Goal: Task Accomplishment & Management: Complete application form

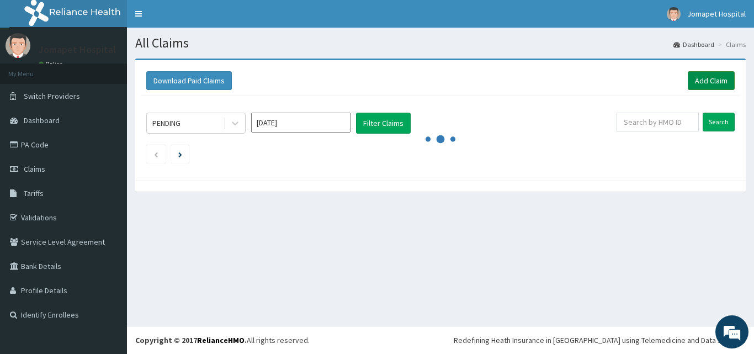
click at [713, 81] on link "Add Claim" at bounding box center [711, 80] width 47 height 19
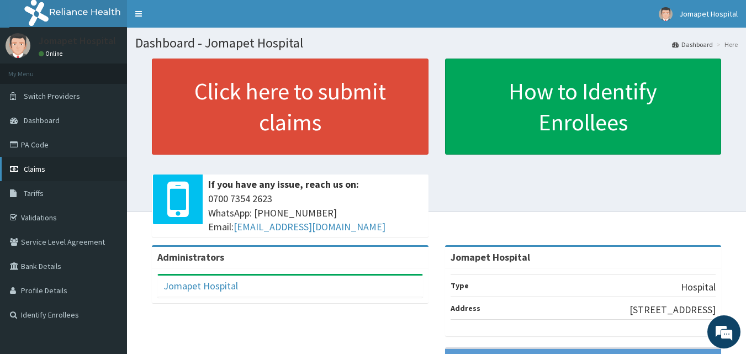
click at [35, 166] on span "Claims" at bounding box center [35, 169] width 22 height 10
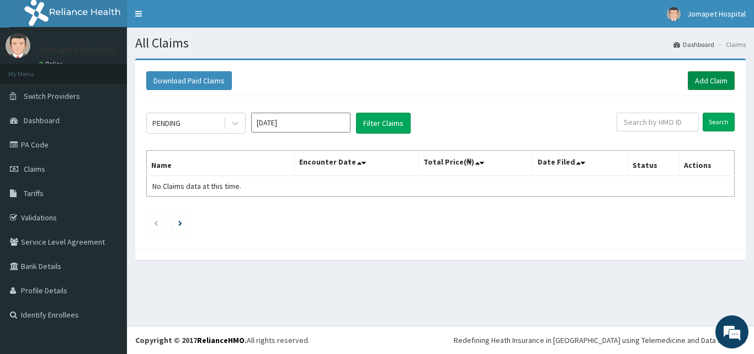
click at [699, 80] on link "Add Claim" at bounding box center [711, 80] width 47 height 19
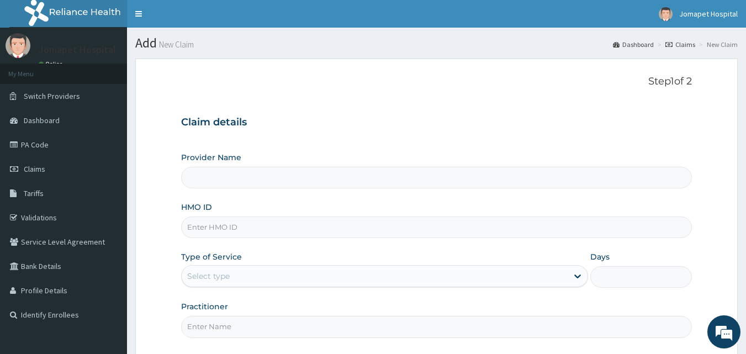
type input "Jomapet Hospital"
click at [203, 232] on input "HMO ID" at bounding box center [436, 227] width 511 height 22
type input "PCP/10008/A"
click at [247, 274] on div "Select type" at bounding box center [375, 276] width 386 height 18
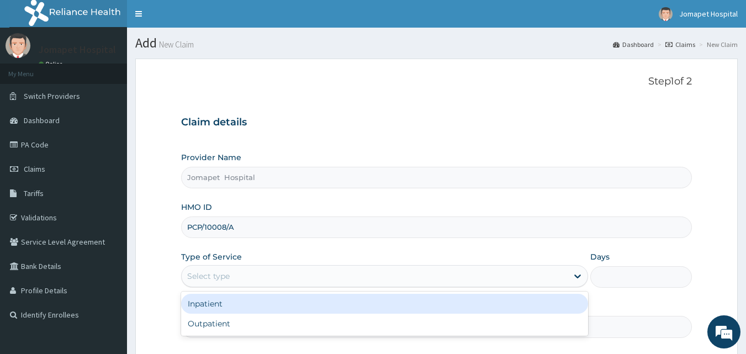
click at [239, 307] on div "Inpatient" at bounding box center [384, 304] width 407 height 20
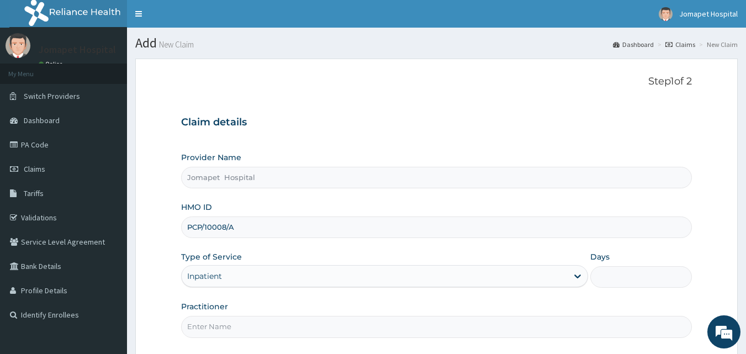
click at [601, 276] on input "Days" at bounding box center [641, 277] width 102 height 22
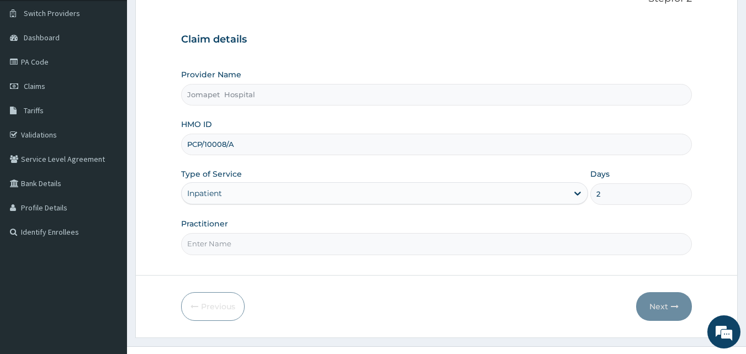
scroll to position [103, 0]
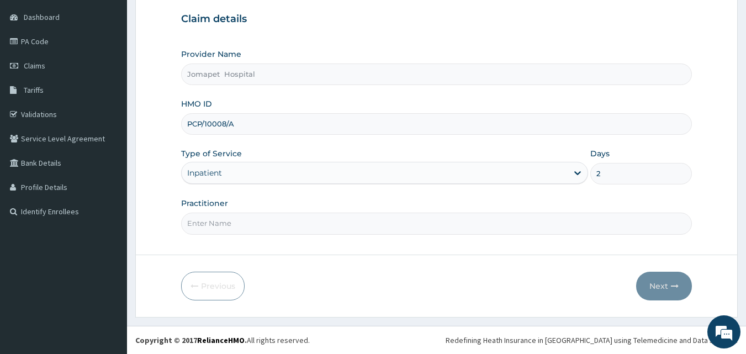
type input "2"
click at [238, 224] on input "Practitioner" at bounding box center [436, 224] width 511 height 22
type input "[PERSON_NAME]"
click at [658, 285] on button "Next" at bounding box center [664, 286] width 56 height 29
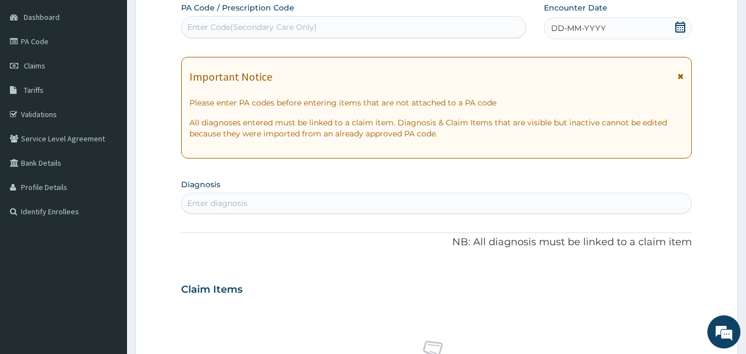
click at [204, 30] on div "Enter Code(Secondary Care Only)" at bounding box center [252, 27] width 130 height 11
type input "PA/48B063"
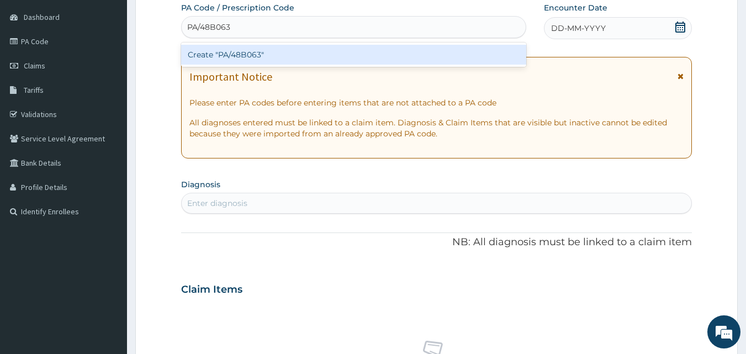
click at [197, 53] on div "Create "PA/48B063"" at bounding box center [354, 55] width 346 height 20
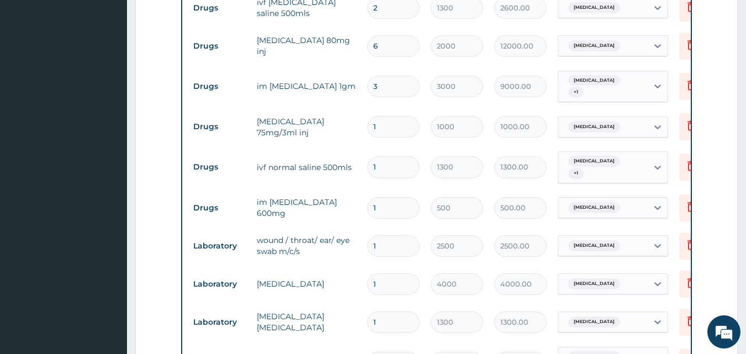
scroll to position [449, 0]
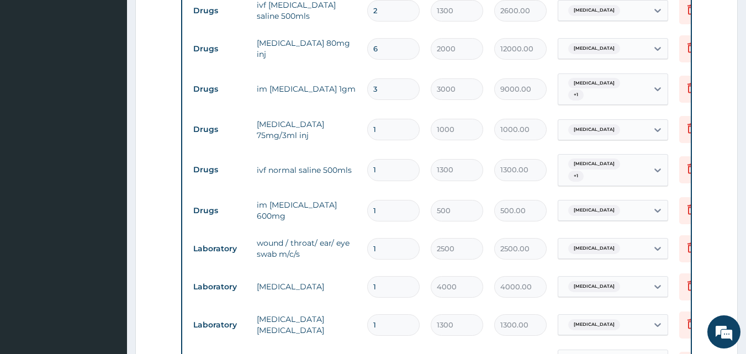
click at [392, 54] on input "6" at bounding box center [393, 49] width 52 height 22
type input "0.00"
type input "3"
type input "6000.00"
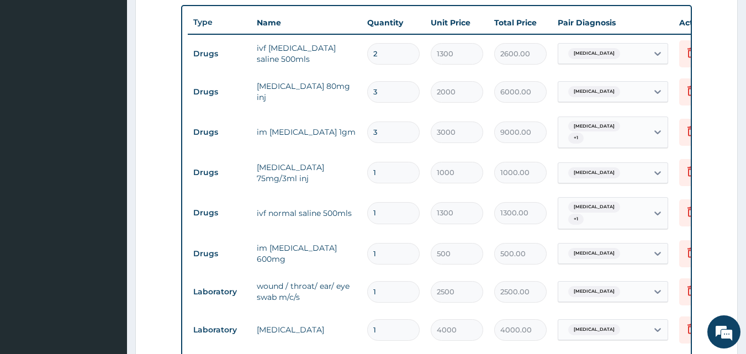
scroll to position [405, 0]
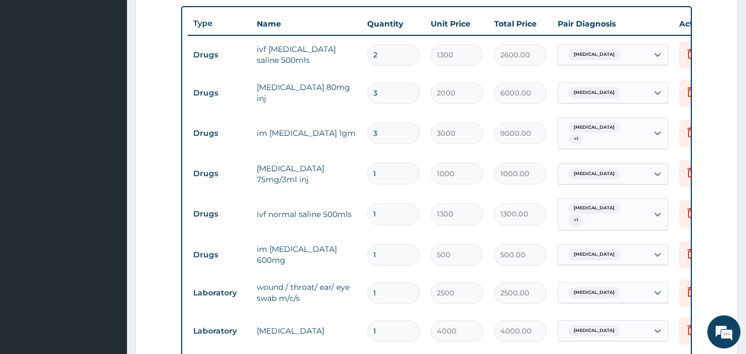
type input "3"
click at [385, 173] on input "1" at bounding box center [393, 174] width 52 height 22
type input "0.00"
type input "2"
type input "2000.00"
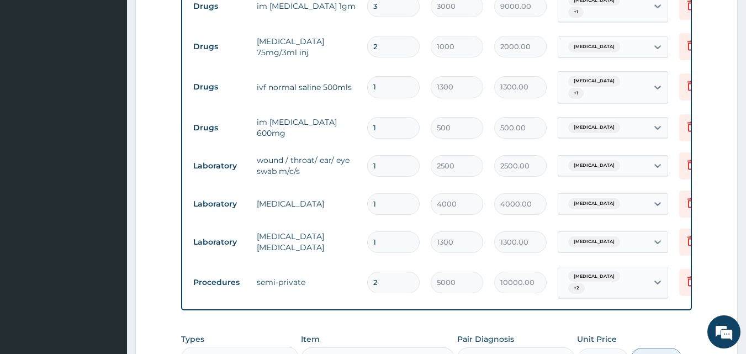
scroll to position [535, 0]
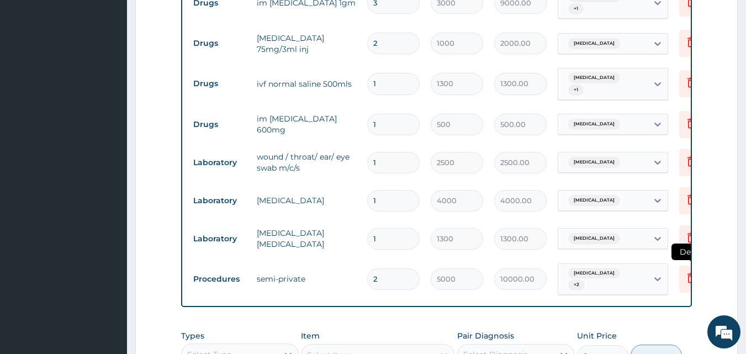
type input "2"
click at [689, 273] on icon at bounding box center [691, 278] width 8 height 10
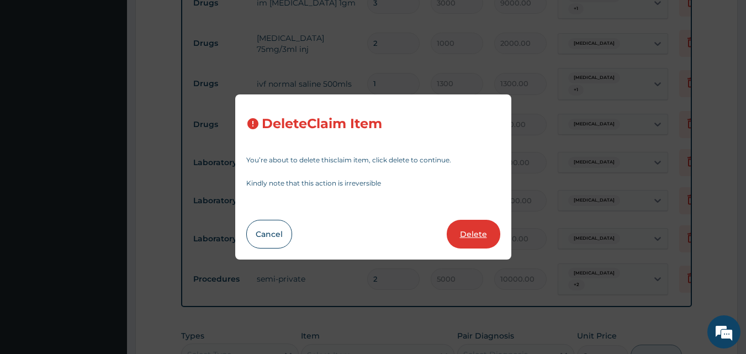
click at [472, 234] on button "Delete" at bounding box center [474, 234] width 54 height 29
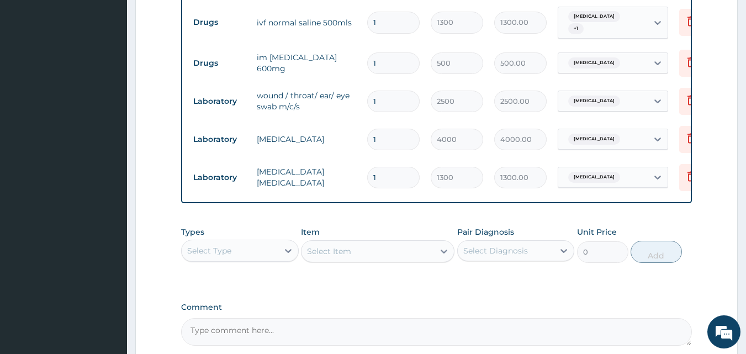
scroll to position [608, 0]
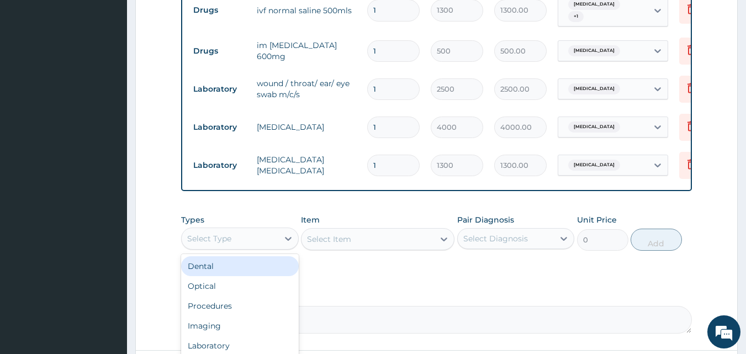
click at [210, 237] on div "Select Type" at bounding box center [209, 238] width 44 height 11
type input "p"
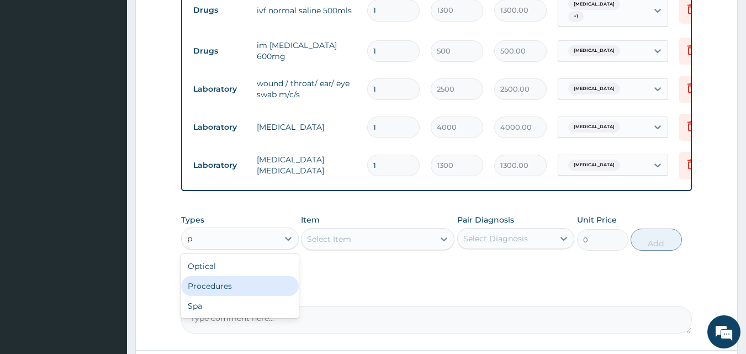
click at [211, 289] on div "Procedures" at bounding box center [240, 286] width 118 height 20
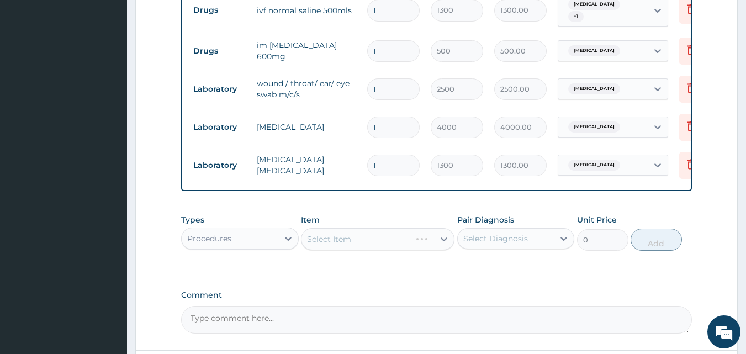
click at [306, 240] on div "Select Item" at bounding box center [378, 239] width 154 height 22
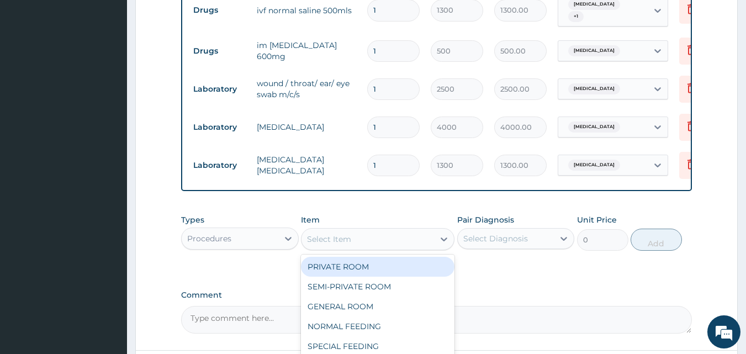
click at [304, 238] on div "Select Item" at bounding box center [367, 239] width 133 height 18
type input "gene"
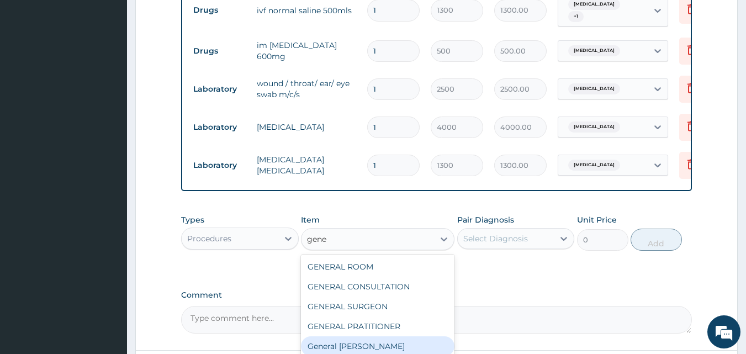
click at [355, 344] on div "General [PERSON_NAME]" at bounding box center [378, 346] width 154 height 20
type input "4000"
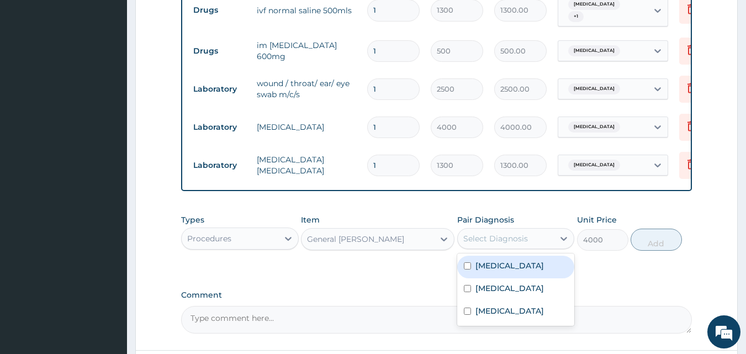
click at [469, 239] on div "Select Diagnosis" at bounding box center [495, 238] width 65 height 11
click at [465, 265] on input "checkbox" at bounding box center [467, 265] width 7 height 7
checkbox input "true"
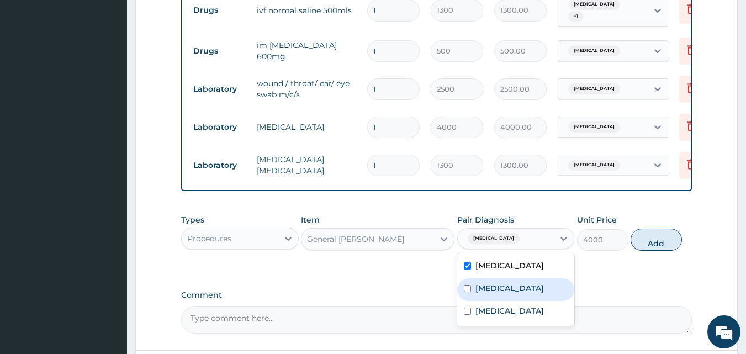
click at [465, 290] on input "checkbox" at bounding box center [467, 288] width 7 height 7
checkbox input "true"
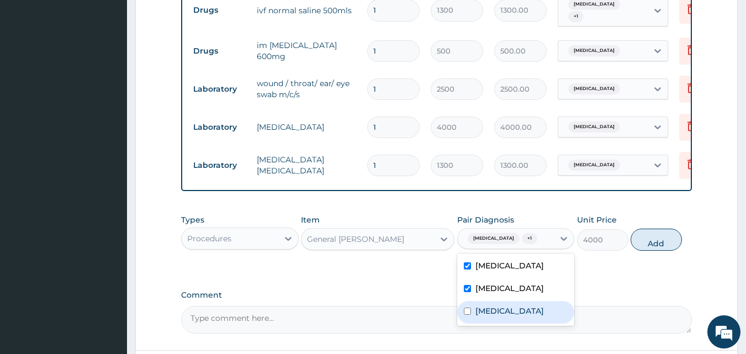
click at [466, 310] on input "checkbox" at bounding box center [467, 311] width 7 height 7
checkbox input "true"
click at [644, 241] on button "Add" at bounding box center [656, 240] width 51 height 22
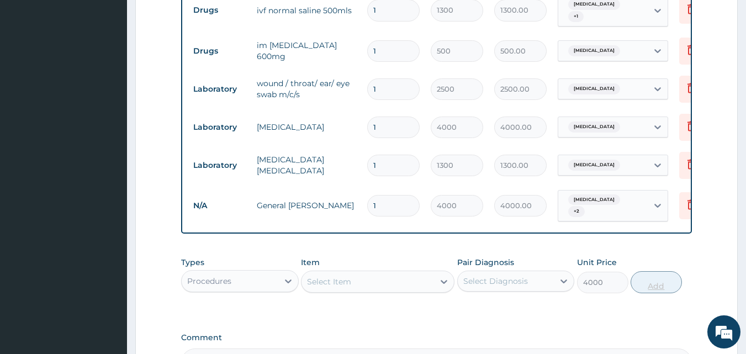
type input "0"
type input "0.00"
type input "2"
type input "8000.00"
type input "2"
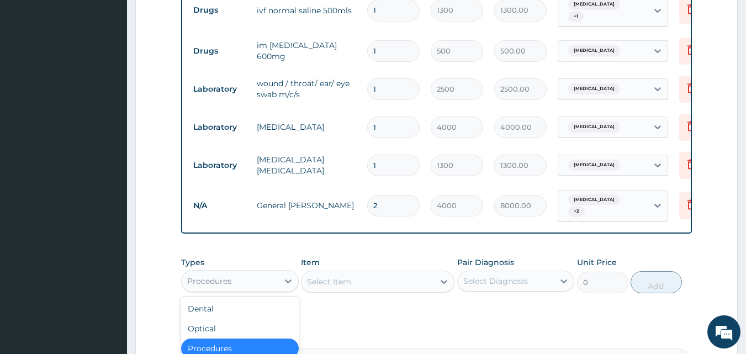
click at [199, 277] on div "Procedures" at bounding box center [209, 281] width 44 height 11
type input "dr"
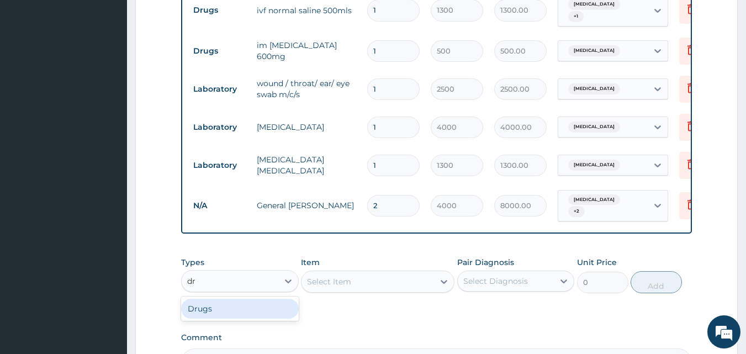
click at [200, 301] on div "Drugs" at bounding box center [240, 309] width 118 height 20
click at [306, 275] on div "Select Item" at bounding box center [378, 282] width 154 height 22
click at [311, 275] on div "Select Item" at bounding box center [378, 282] width 154 height 22
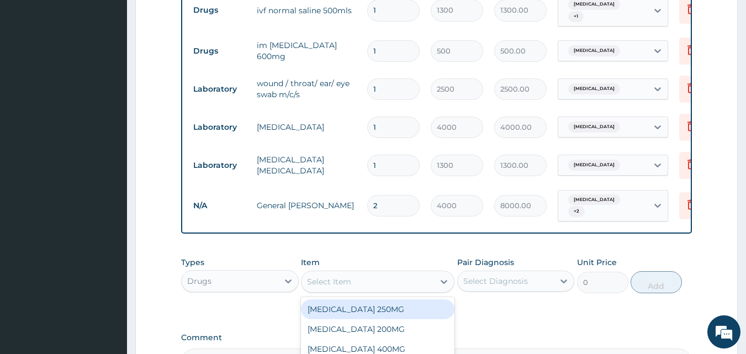
click at [305, 276] on div "Select Item" at bounding box center [367, 282] width 133 height 18
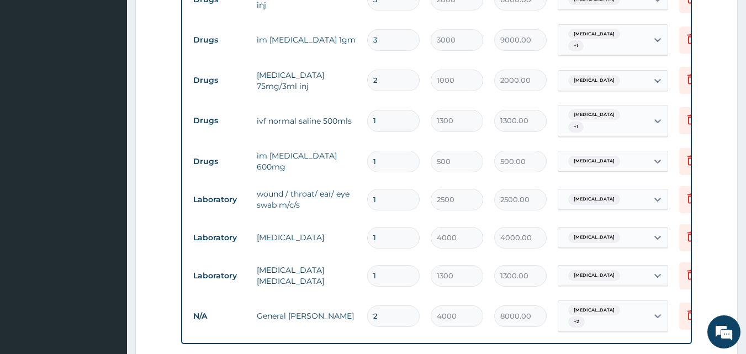
scroll to position [476, 0]
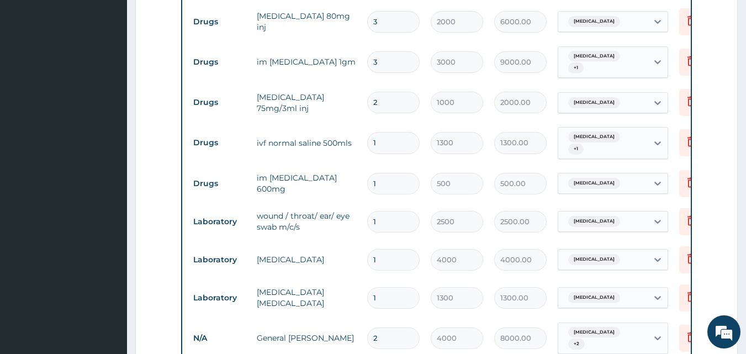
click at [394, 63] on input "3" at bounding box center [393, 62] width 52 height 22
type input "0.00"
type input "4"
type input "12000.00"
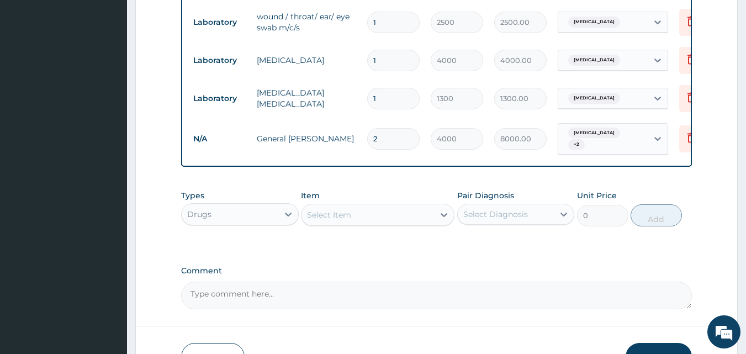
scroll to position [695, 0]
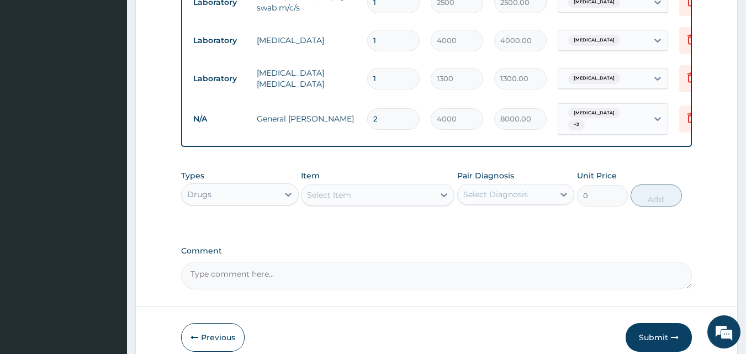
type input "4"
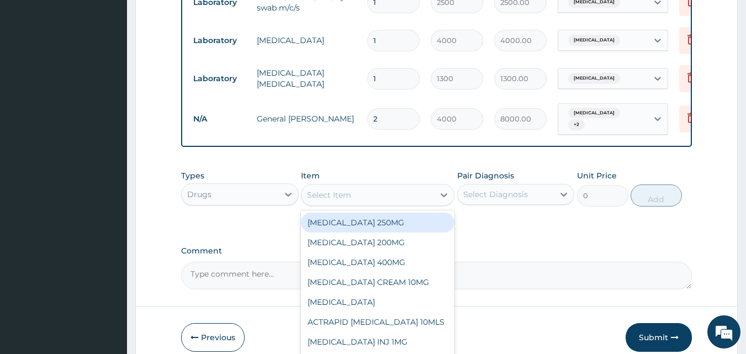
click at [311, 189] on div "Select Item" at bounding box center [329, 194] width 44 height 11
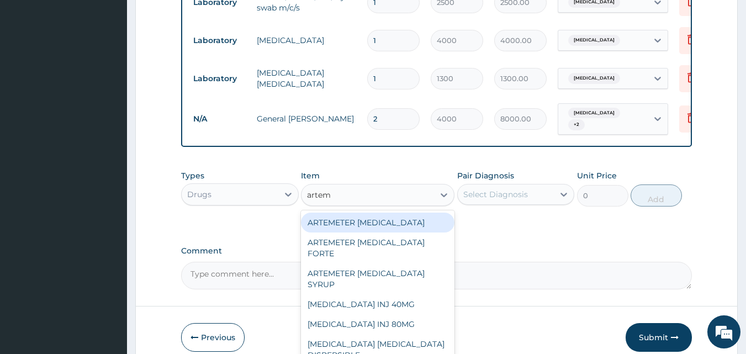
type input "arteme"
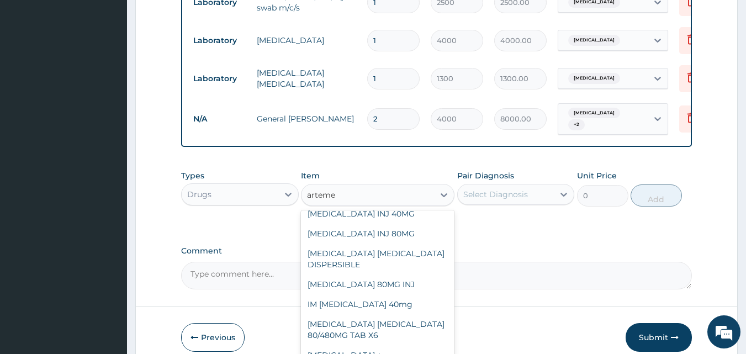
scroll to position [100, 0]
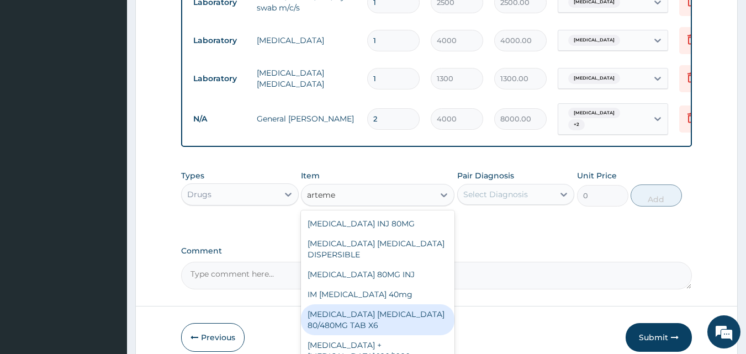
click at [408, 314] on div "[MEDICAL_DATA] [MEDICAL_DATA] 80/480MG TAB X6" at bounding box center [378, 319] width 154 height 31
type input "375"
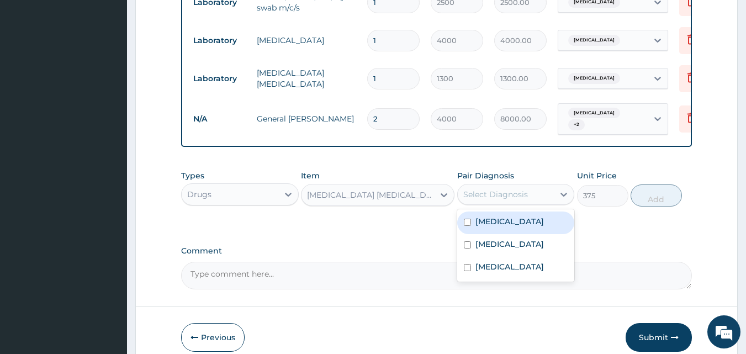
click at [494, 189] on div "Select Diagnosis" at bounding box center [495, 194] width 65 height 11
click at [467, 219] on input "checkbox" at bounding box center [467, 222] width 7 height 7
checkbox input "true"
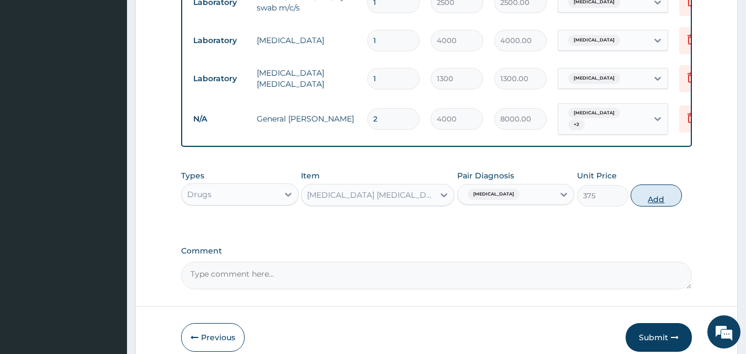
click at [657, 193] on button "Add" at bounding box center [656, 195] width 51 height 22
type input "0"
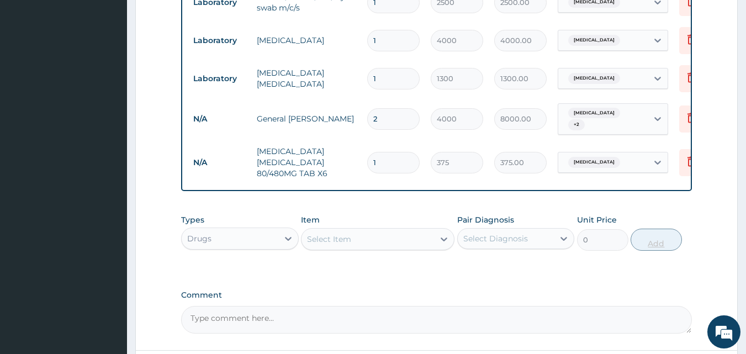
type input "0.00"
type input "6"
type input "2250.00"
type input "6"
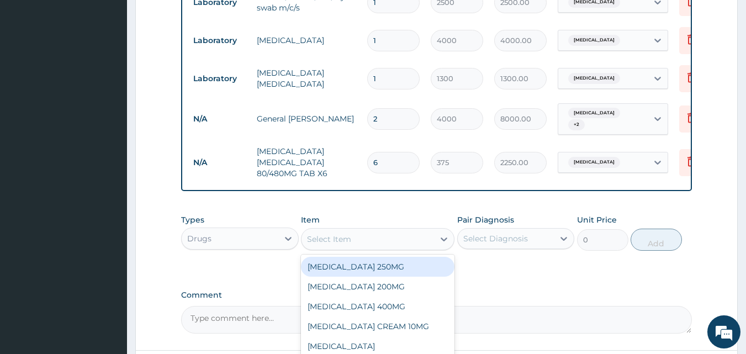
click at [318, 234] on div "Select Item" at bounding box center [329, 239] width 44 height 11
type input "parace"
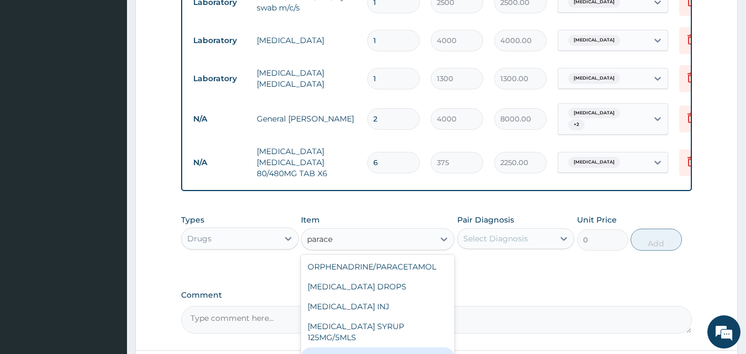
click at [394, 347] on div "[MEDICAL_DATA] TAB" at bounding box center [378, 357] width 154 height 20
type input "30"
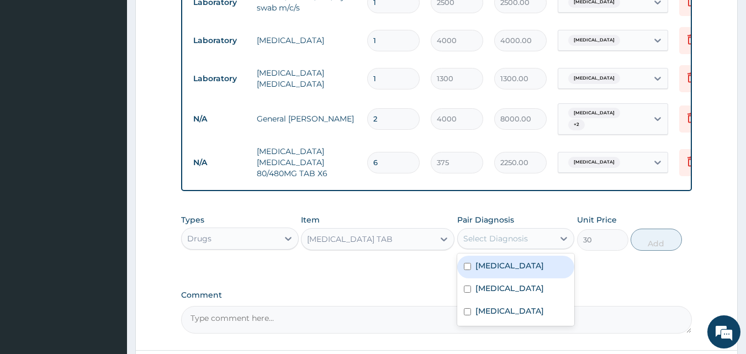
click at [472, 236] on div "Select Diagnosis" at bounding box center [495, 238] width 65 height 11
click at [467, 263] on input "checkbox" at bounding box center [467, 266] width 7 height 7
checkbox input "true"
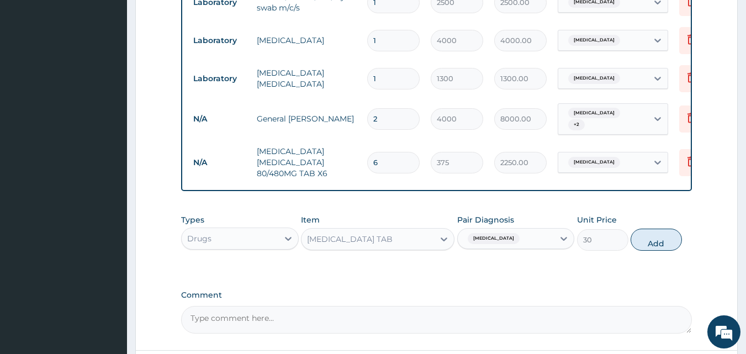
click at [652, 234] on button "Add" at bounding box center [656, 240] width 51 height 22
type input "0"
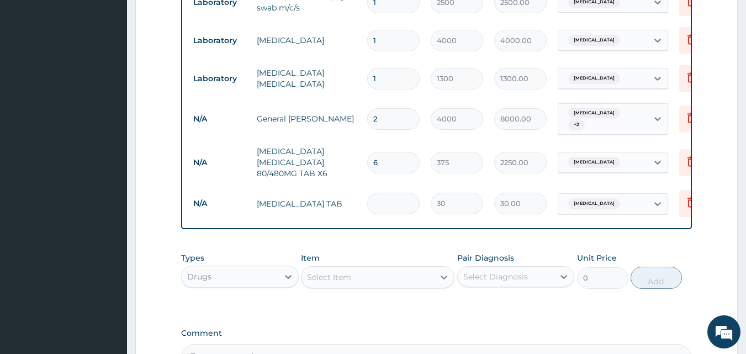
type input "0.00"
type input "2"
type input "60.00"
type input "20"
type input "600.00"
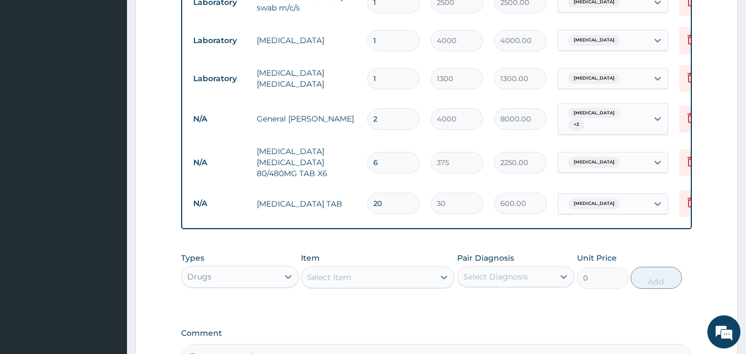
type input "20"
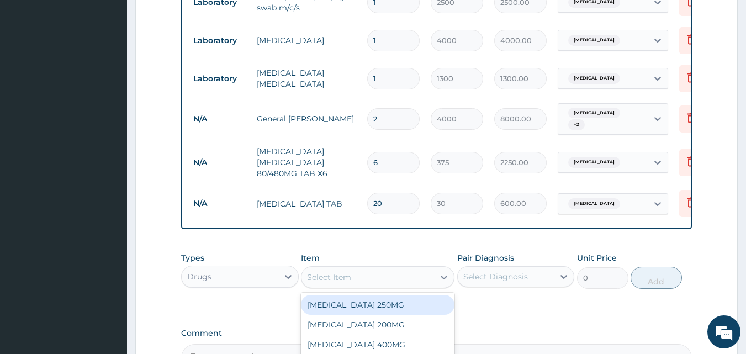
click at [333, 273] on div "Select Item" at bounding box center [329, 277] width 44 height 11
type input "amox"
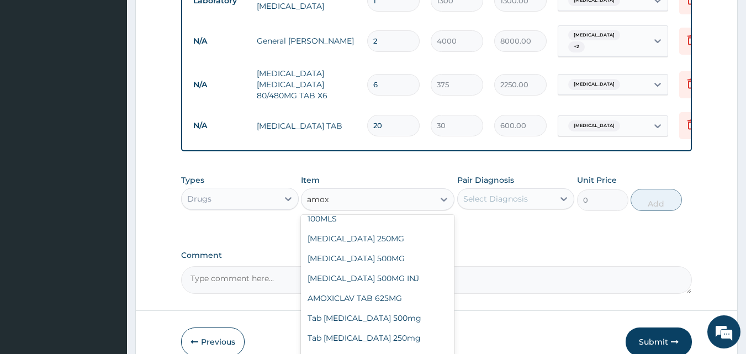
scroll to position [254, 0]
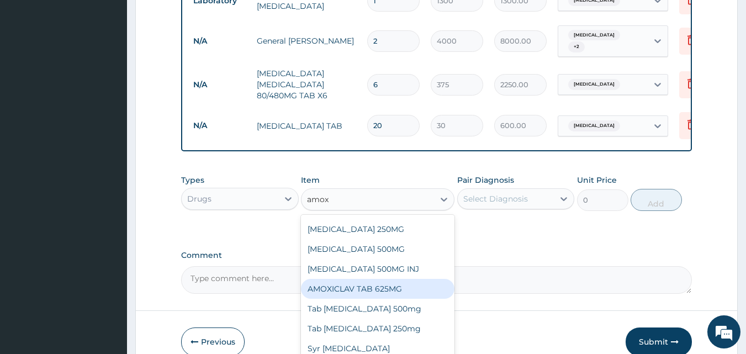
click at [414, 285] on div "AMOXICLAV TAB 625MG" at bounding box center [378, 289] width 154 height 20
type input "3000"
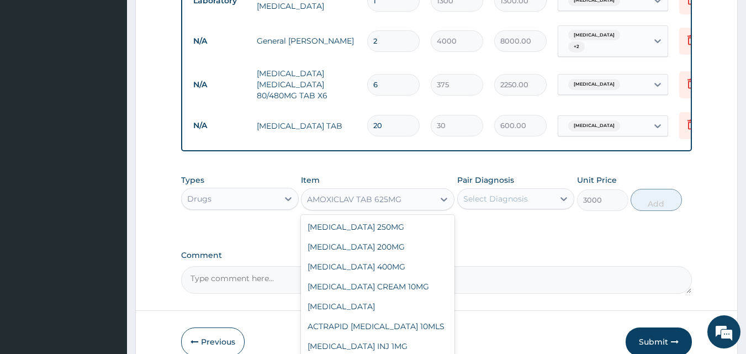
click at [408, 194] on div "AMOXICLAV TAB 625MG" at bounding box center [367, 199] width 133 height 18
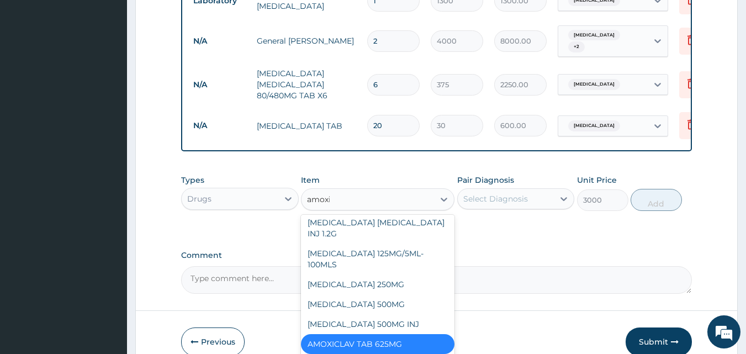
scroll to position [108, 0]
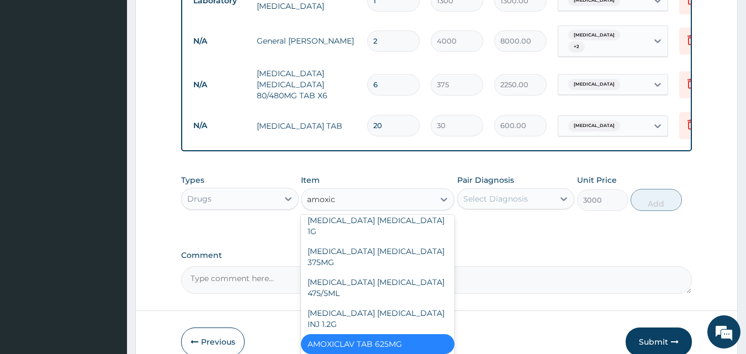
type input "amoxicl"
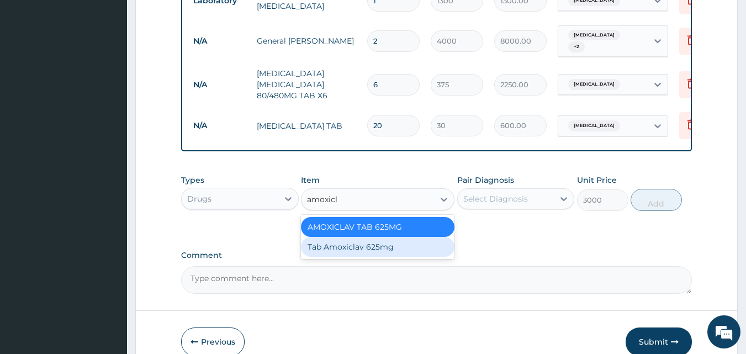
click at [372, 240] on div "Tab Amoxiclav 625mg" at bounding box center [378, 247] width 154 height 20
type input "300"
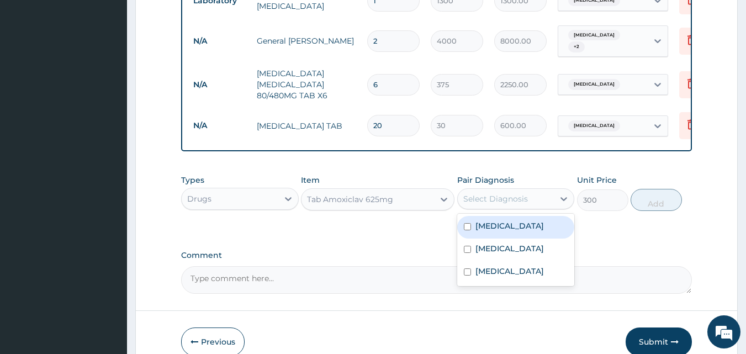
click at [463, 193] on div "Select Diagnosis" at bounding box center [495, 198] width 65 height 11
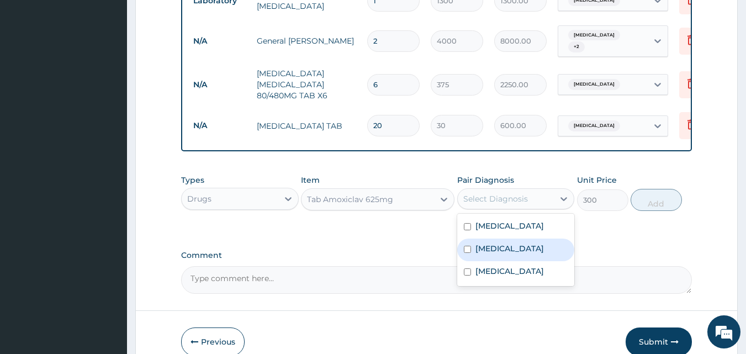
click at [466, 246] on input "checkbox" at bounding box center [467, 249] width 7 height 7
checkbox input "true"
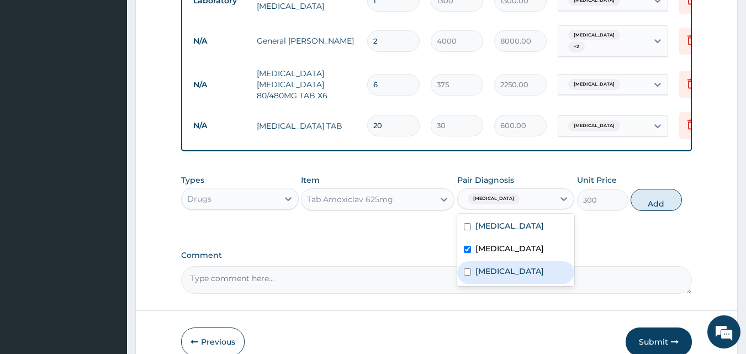
click at [466, 268] on input "checkbox" at bounding box center [467, 271] width 7 height 7
checkbox input "true"
click at [648, 195] on button "Add" at bounding box center [656, 200] width 51 height 22
type input "0"
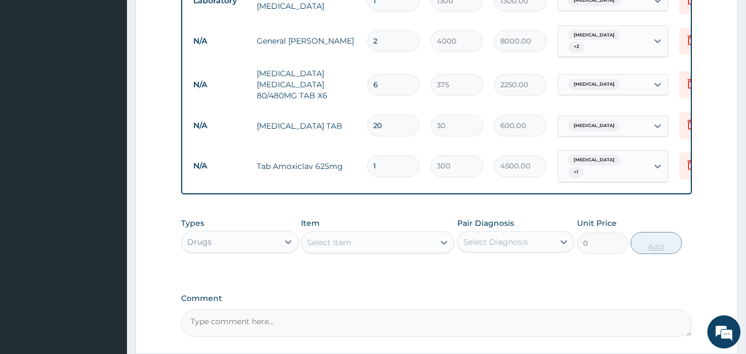
type input "15"
type input "4500.00"
type input "15"
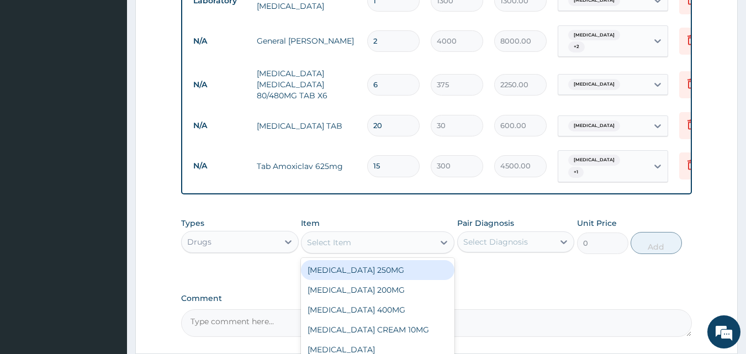
click at [362, 234] on div "Select Item" at bounding box center [367, 243] width 133 height 18
type input "[PERSON_NAME]"
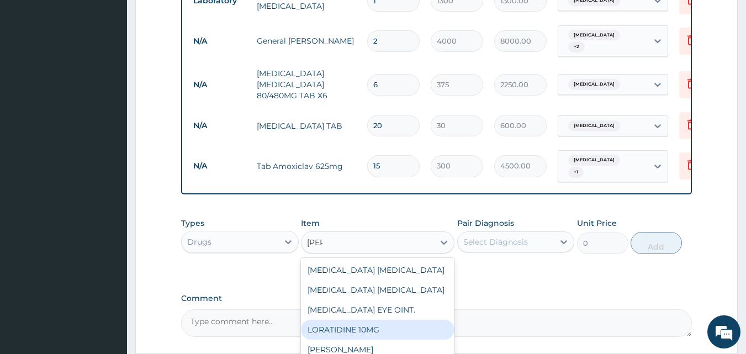
click at [340, 320] on div "LORATIDINE 10MG" at bounding box center [378, 330] width 154 height 20
type input "40"
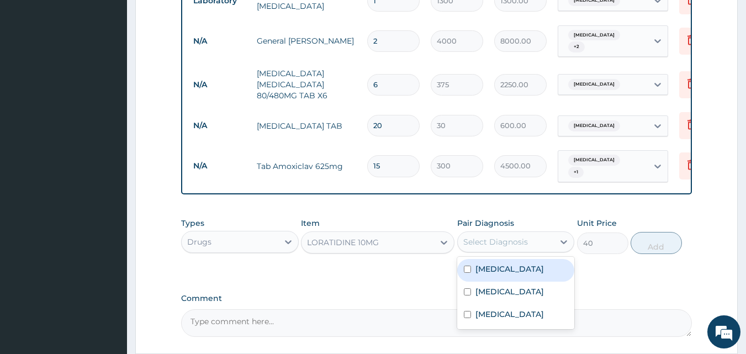
click at [460, 233] on div "Select Diagnosis" at bounding box center [506, 242] width 97 height 18
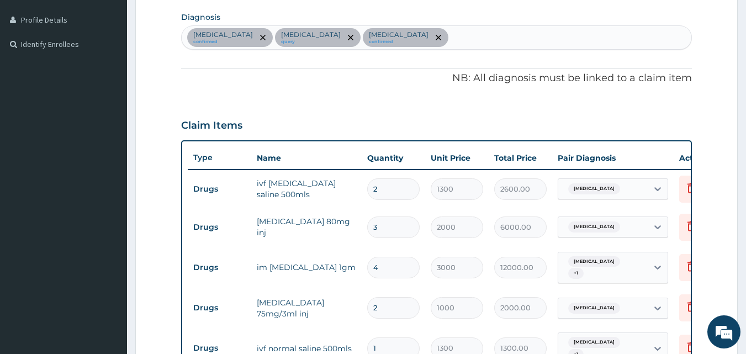
scroll to position [265, 0]
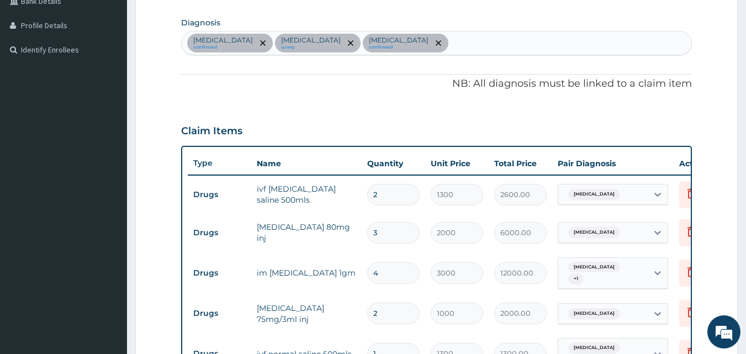
click at [413, 49] on div "[MEDICAL_DATA] confirmed [MEDICAL_DATA] query [MEDICAL_DATA] confirmed" at bounding box center [437, 42] width 510 height 23
type input "upper res"
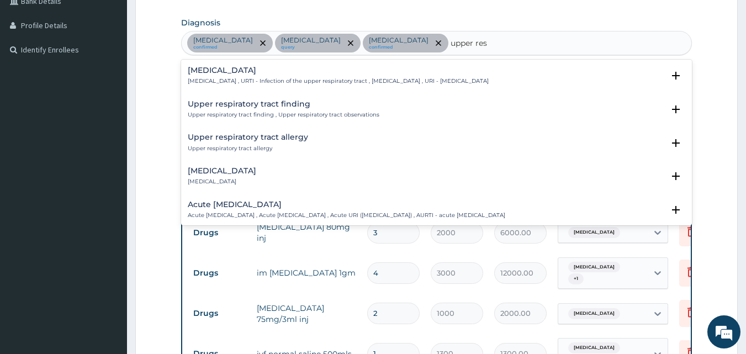
click at [280, 78] on p "[MEDICAL_DATA] , URTI - Infection of the upper respiratory tract , [MEDICAL_DAT…" at bounding box center [338, 81] width 301 height 8
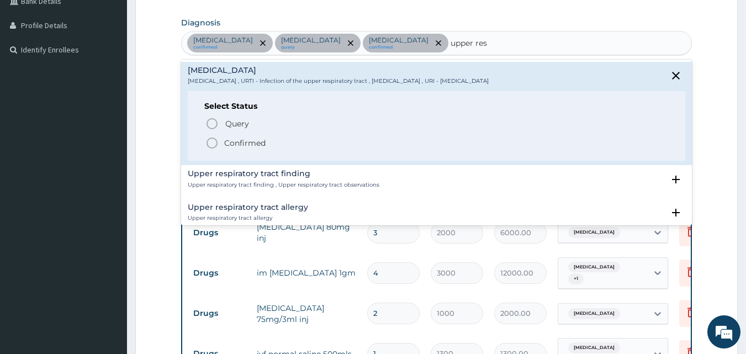
click at [213, 142] on icon "status option filled" at bounding box center [211, 142] width 13 height 13
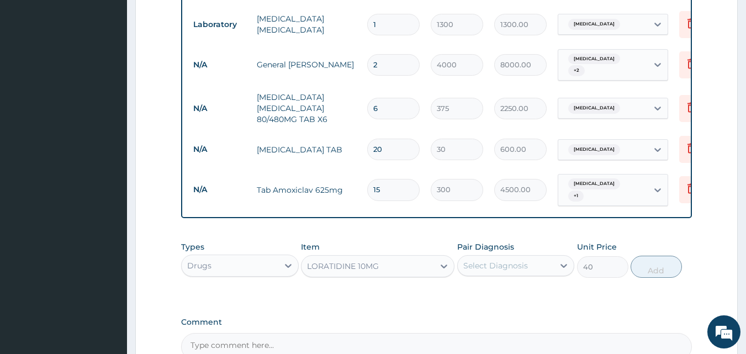
scroll to position [765, 0]
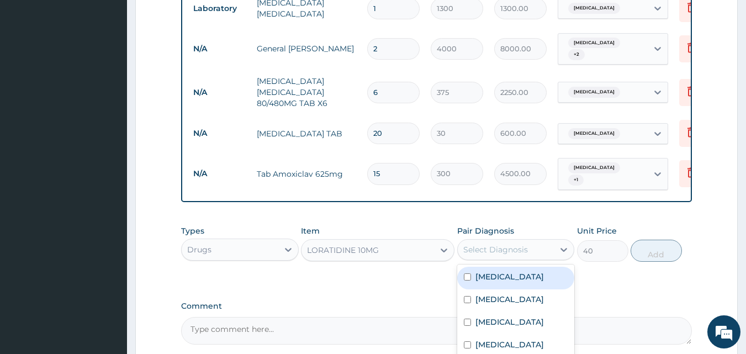
click at [461, 241] on div "Select Diagnosis" at bounding box center [506, 250] width 97 height 18
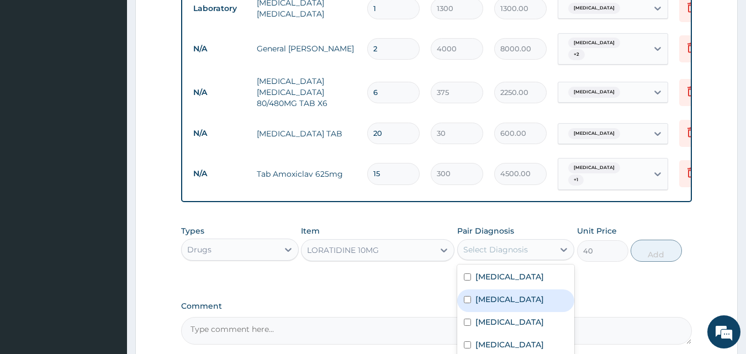
click at [468, 296] on input "checkbox" at bounding box center [467, 299] width 7 height 7
checkbox input "true"
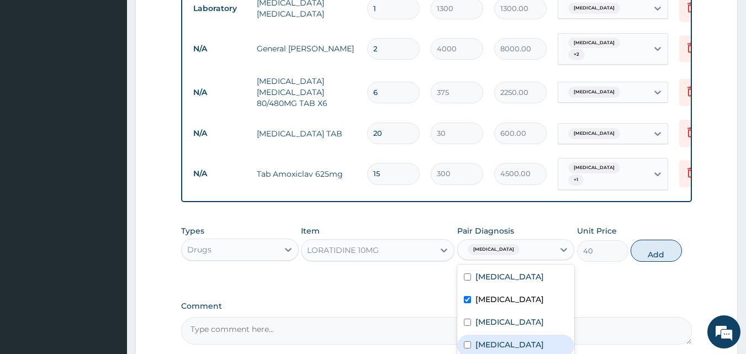
click at [469, 341] on input "checkbox" at bounding box center [467, 344] width 7 height 7
checkbox input "true"
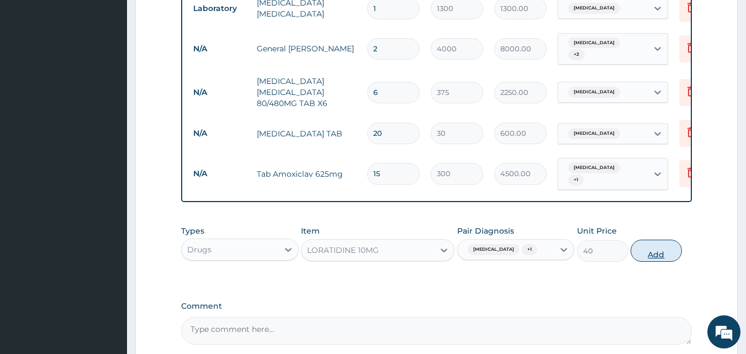
click at [652, 242] on button "Add" at bounding box center [656, 251] width 51 height 22
type input "0"
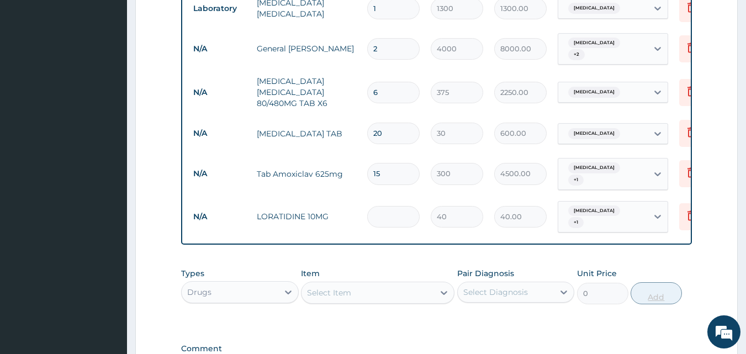
type input "0.00"
type input "5"
type input "200.00"
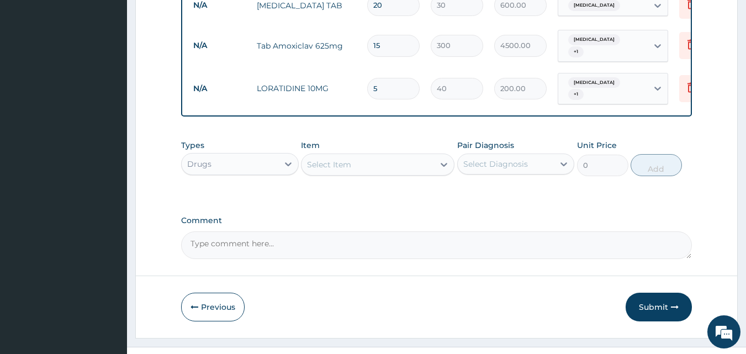
scroll to position [899, 0]
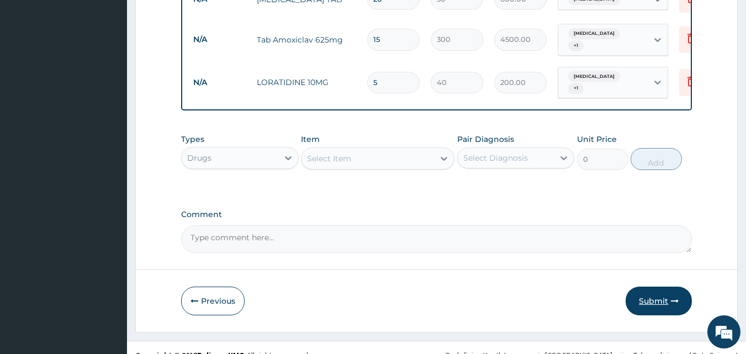
type input "5"
click at [647, 287] on button "Submit" at bounding box center [659, 301] width 66 height 29
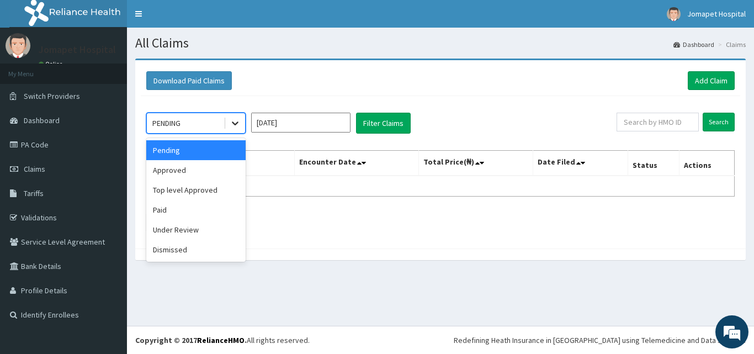
click at [236, 118] on icon at bounding box center [235, 123] width 11 height 11
click at [192, 226] on div "Under Review" at bounding box center [195, 230] width 99 height 20
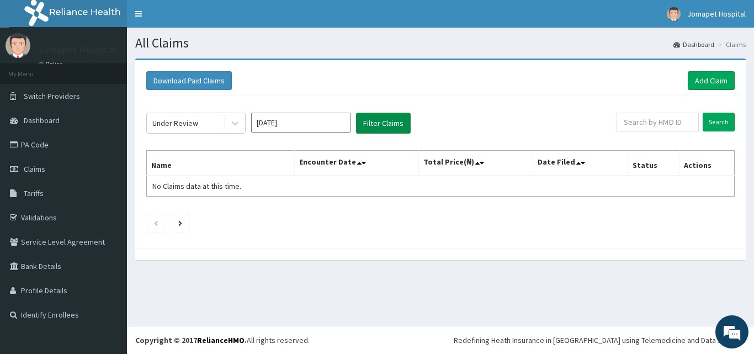
click at [364, 128] on button "Filter Claims" at bounding box center [383, 123] width 55 height 21
click at [371, 122] on button "Filter Claims" at bounding box center [383, 123] width 55 height 21
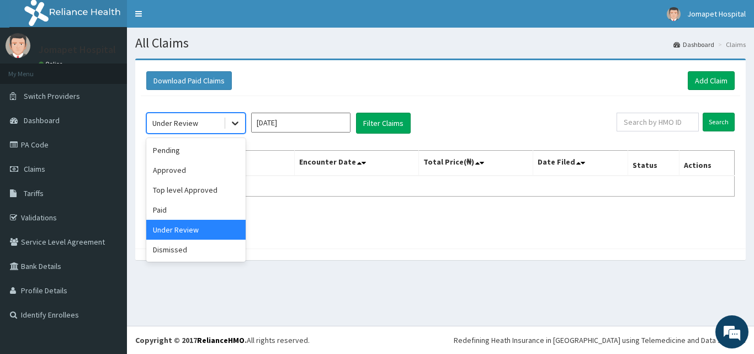
click at [232, 123] on icon at bounding box center [235, 124] width 7 height 4
click at [184, 176] on div "Approved" at bounding box center [195, 170] width 99 height 20
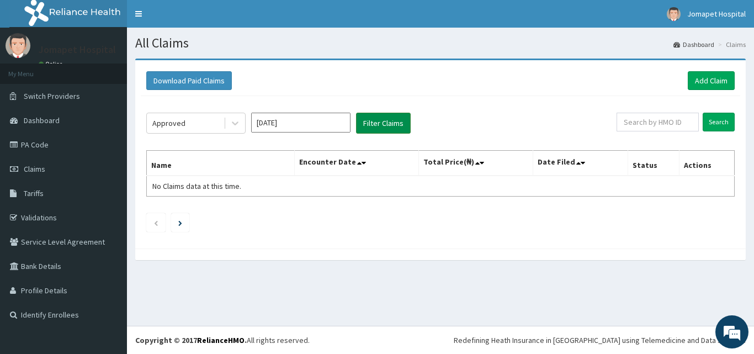
click at [382, 125] on button "Filter Claims" at bounding box center [383, 123] width 55 height 21
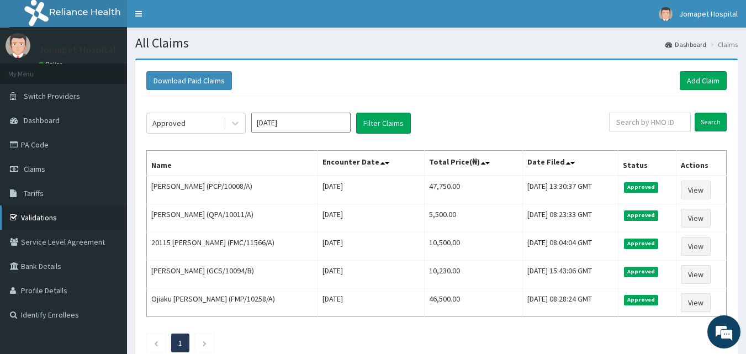
click at [37, 215] on link "Validations" at bounding box center [63, 217] width 127 height 24
